Goal: Check status: Check status

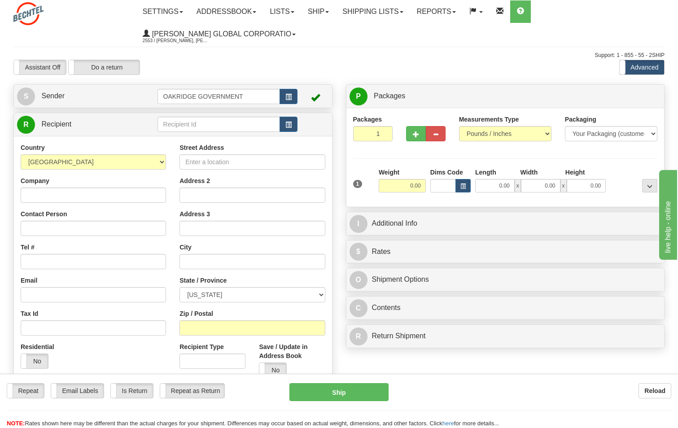
click at [322, 66] on div "Assistant On Assistant Off Do a return Do a return Previous Next Standard Advan…" at bounding box center [339, 67] width 664 height 15
click at [370, 9] on link "Shipping lists" at bounding box center [372, 11] width 74 height 22
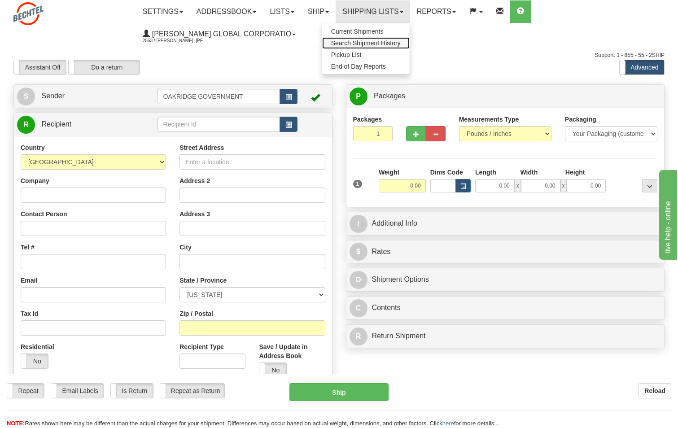
click at [385, 43] on span "Search Shipment History" at bounding box center [366, 42] width 70 height 7
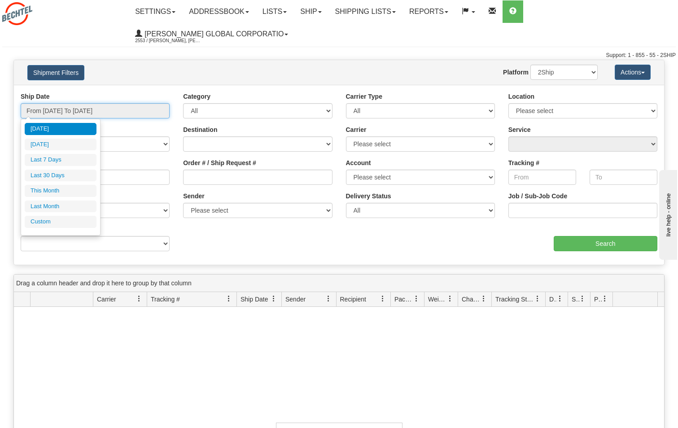
click at [97, 113] on input "From 09/24/2025 To 09/25/2025" at bounding box center [95, 110] width 149 height 15
click at [49, 192] on li "This Month" at bounding box center [61, 191] width 72 height 12
type input "From 09/01/2025 To 09/30/2025"
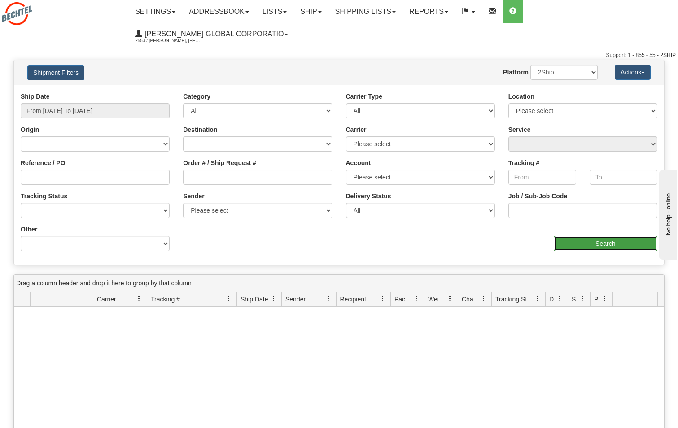
click at [625, 243] on input "Search" at bounding box center [605, 243] width 104 height 15
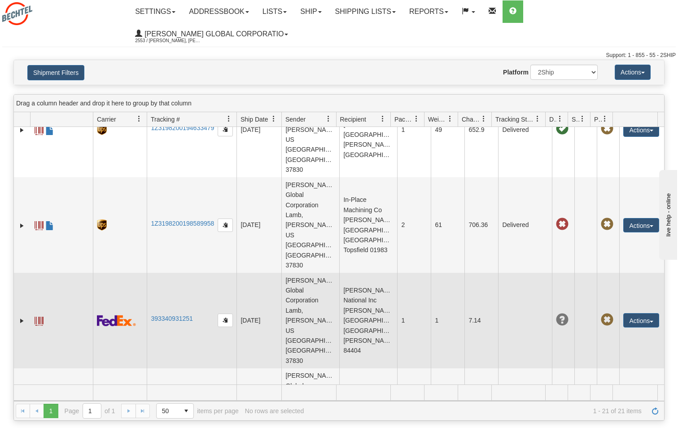
scroll to position [448, 0]
